Goal: Check status: Check status

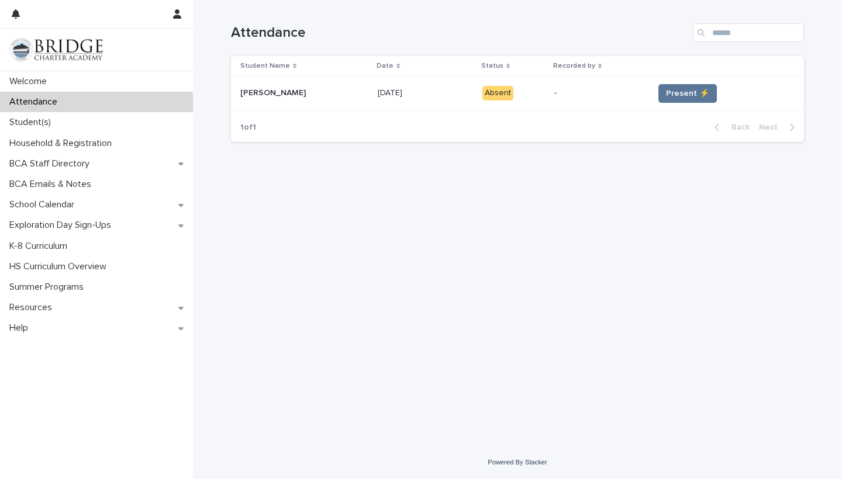
click at [694, 81] on td "Present ⚡" at bounding box center [726, 94] width 155 height 34
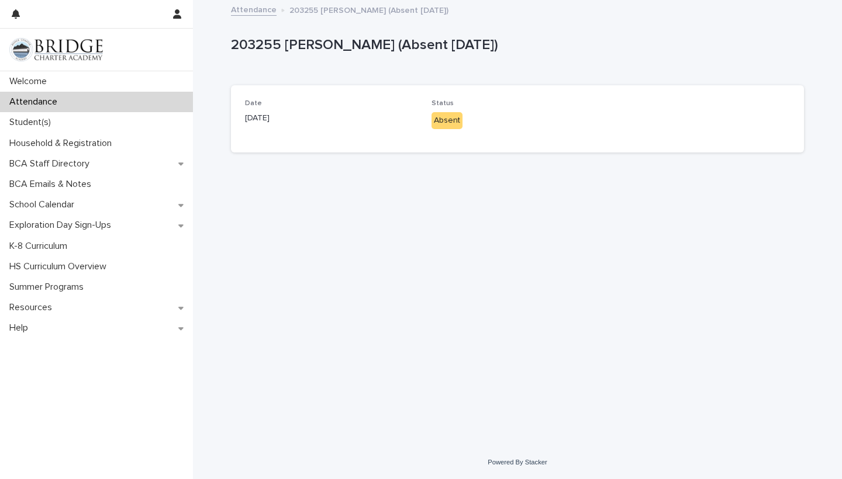
click at [458, 119] on div "Absent" at bounding box center [447, 120] width 31 height 17
click at [177, 13] on icon "button" at bounding box center [177, 13] width 8 height 9
click at [129, 50] on p "Log Out" at bounding box center [143, 50] width 74 height 20
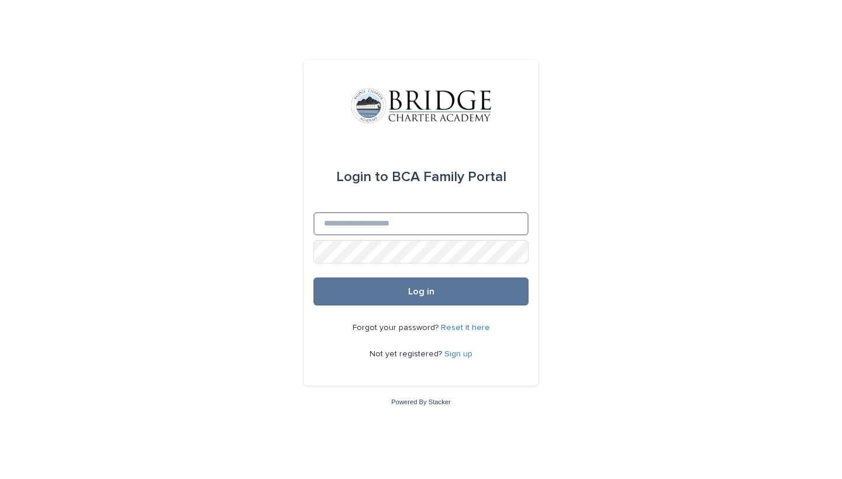
click at [361, 225] on input "Email" at bounding box center [420, 223] width 215 height 23
type input "**********"
click at [421, 292] on button "Log in" at bounding box center [420, 292] width 215 height 28
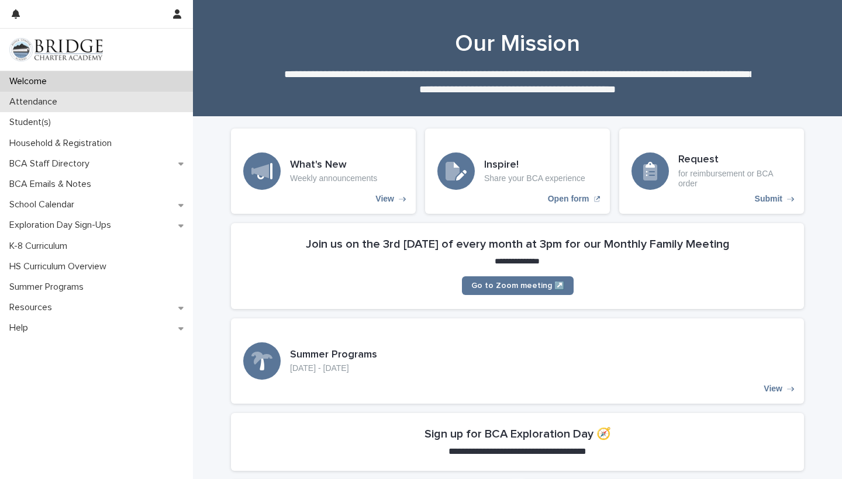
click at [66, 108] on div "Attendance" at bounding box center [96, 102] width 193 height 20
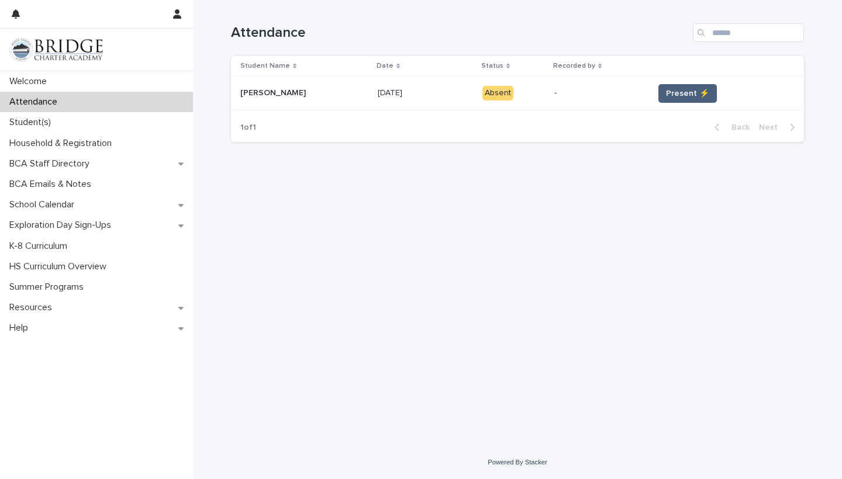
click at [696, 95] on span "Present ⚡" at bounding box center [687, 94] width 43 height 12
